Goal: Find contact information: Find contact information

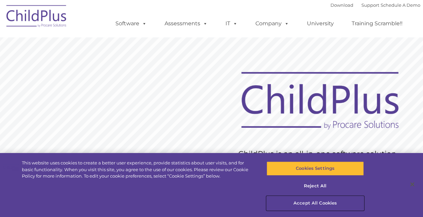
click at [318, 203] on button "Accept All Cookies" at bounding box center [315, 203] width 97 height 14
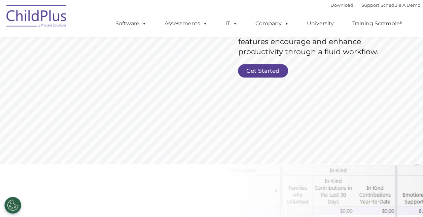
scroll to position [161, 0]
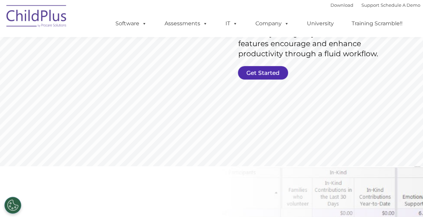
click at [267, 73] on link "Get Started" at bounding box center [263, 72] width 50 height 13
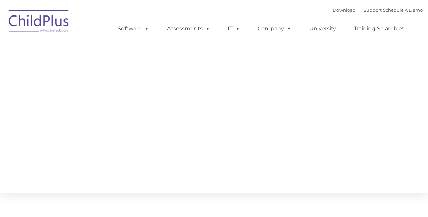
type input ""
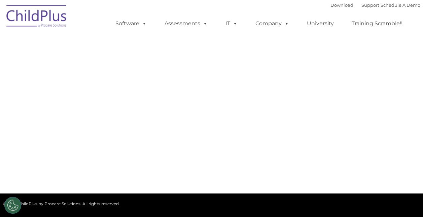
select select "MEDIUM"
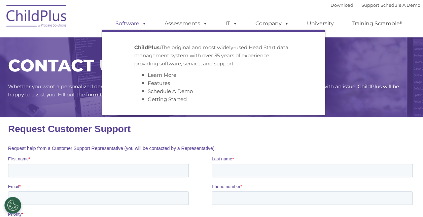
click at [145, 23] on span at bounding box center [142, 23] width 7 height 6
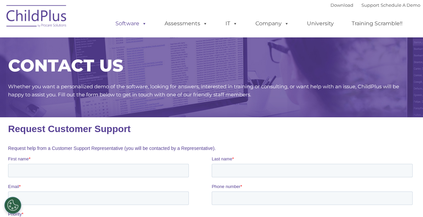
click at [145, 23] on span at bounding box center [142, 23] width 7 height 6
